Goal: Find specific page/section: Find specific page/section

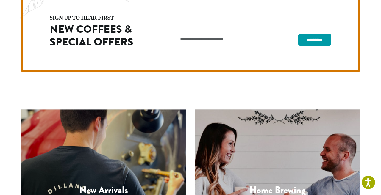
scroll to position [1678, 0]
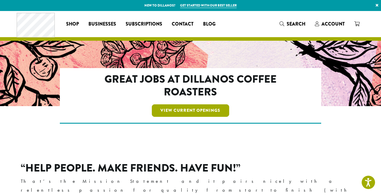
click at [220, 109] on link "View Current Openings" at bounding box center [191, 110] width 78 height 12
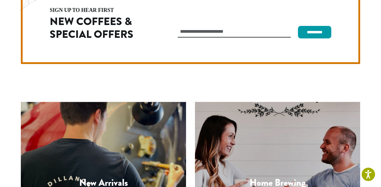
scroll to position [1678, 0]
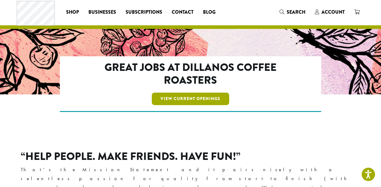
click at [213, 98] on link "View Current Openings" at bounding box center [191, 98] width 78 height 12
